Goal: Book appointment/travel/reservation

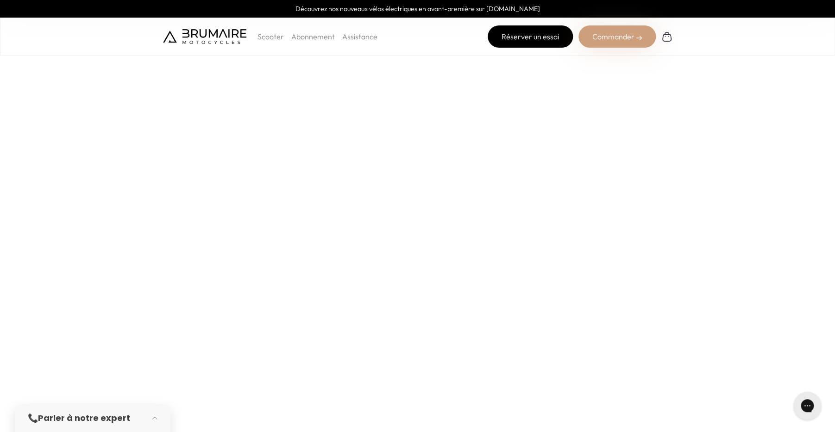
click at [527, 42] on link "Réserver un essai" at bounding box center [530, 36] width 85 height 22
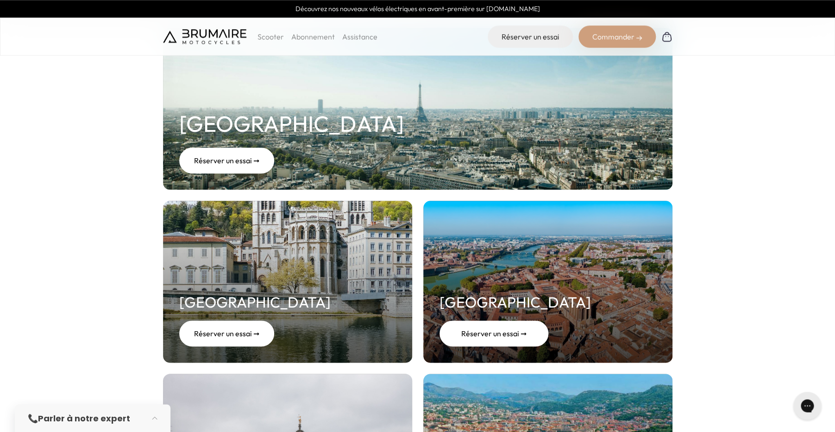
scroll to position [188, 0]
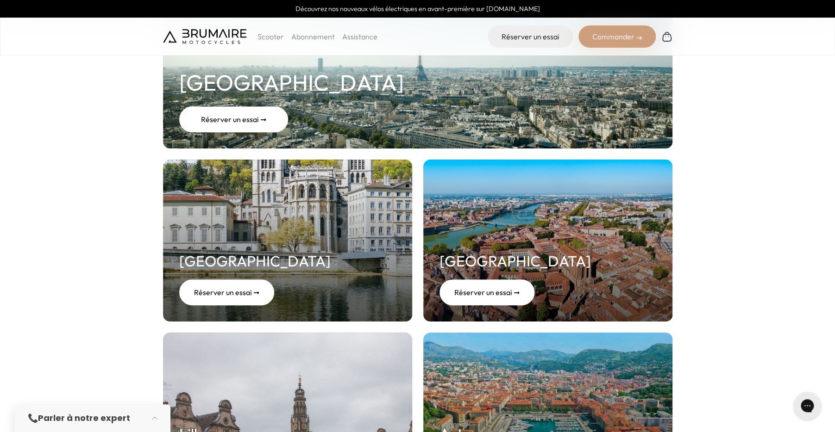
click at [482, 105] on link "Paris Réserver un essai ➞" at bounding box center [417, 68] width 509 height 162
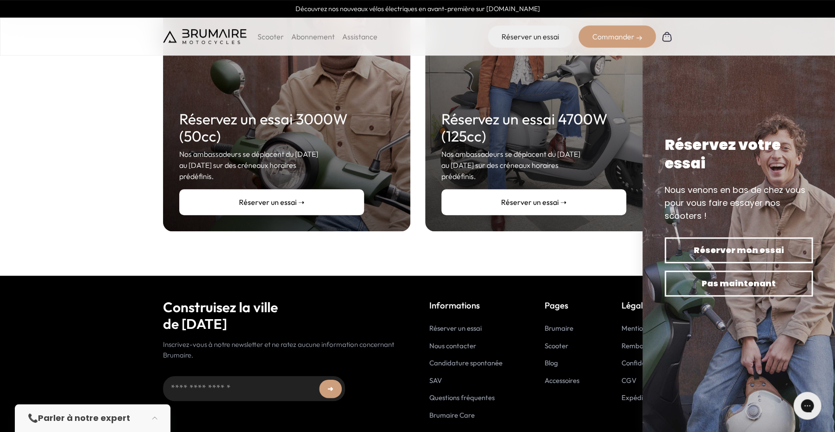
scroll to position [235, 0]
